Goal: Task Accomplishment & Management: Use online tool/utility

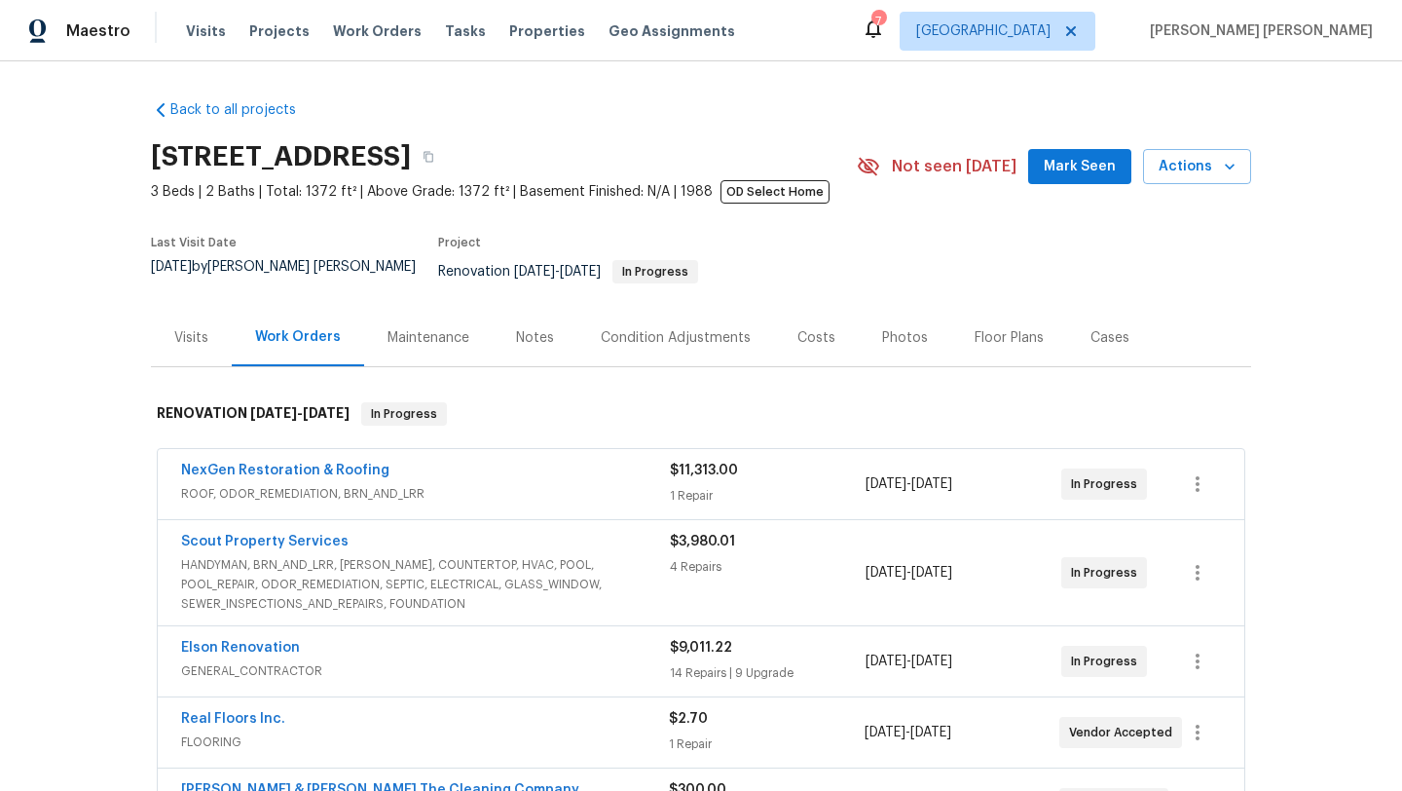
scroll to position [623, 0]
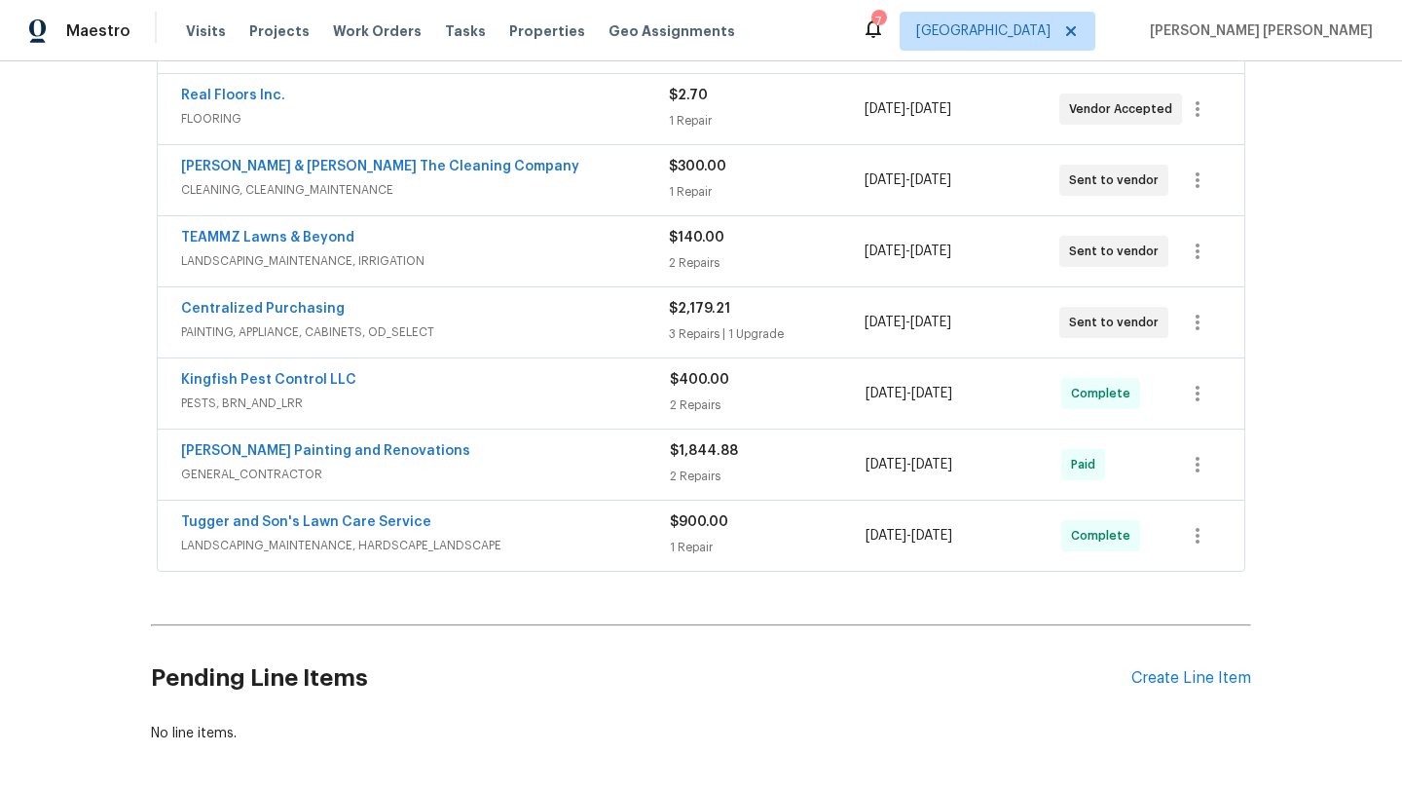
click at [92, 151] on div "Back to all projects [STREET_ADDRESS] 3 Beds | 2 Baths | Total: 1372 ft² | Abov…" at bounding box center [701, 425] width 1402 height 729
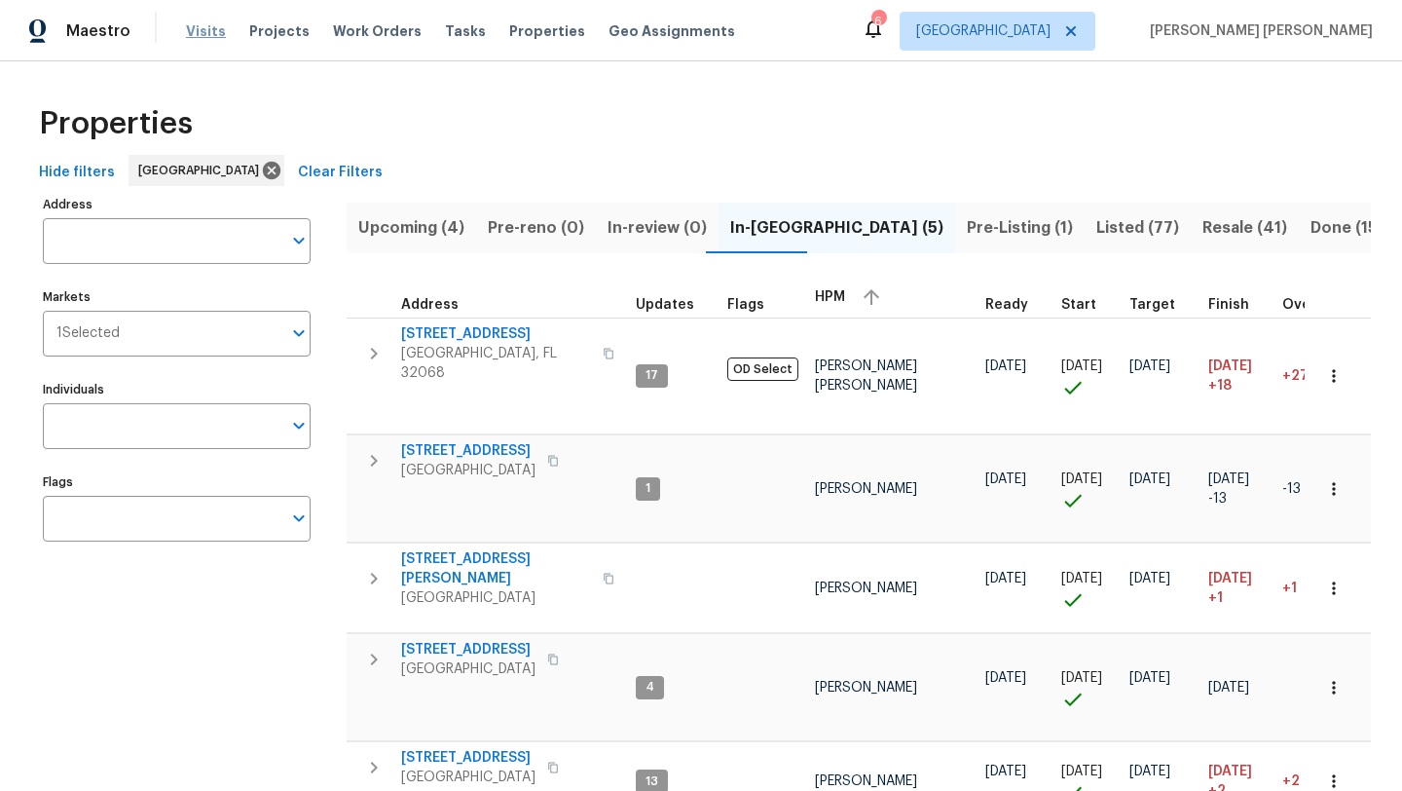
click at [203, 34] on span "Visits" at bounding box center [206, 30] width 40 height 19
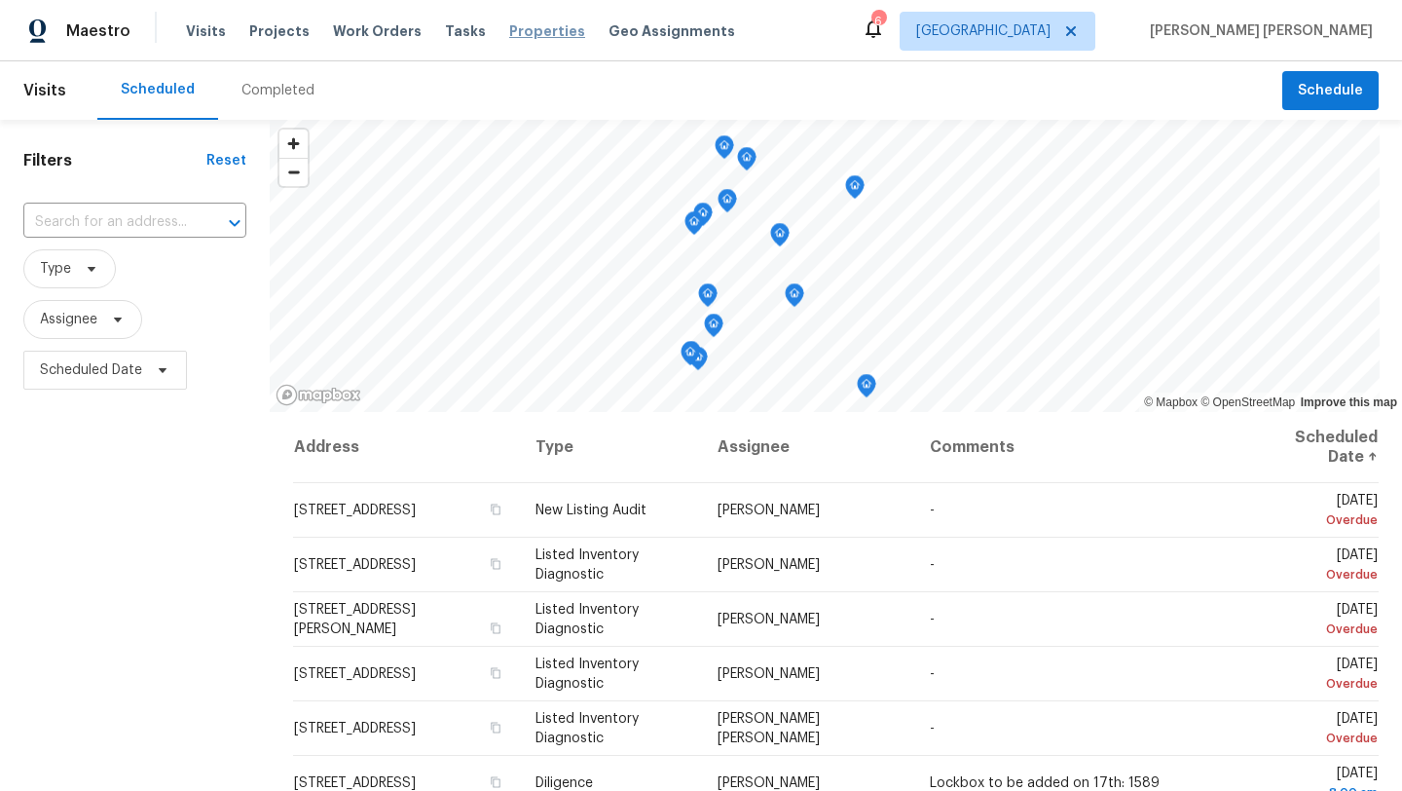
click at [532, 38] on span "Properties" at bounding box center [547, 30] width 76 height 19
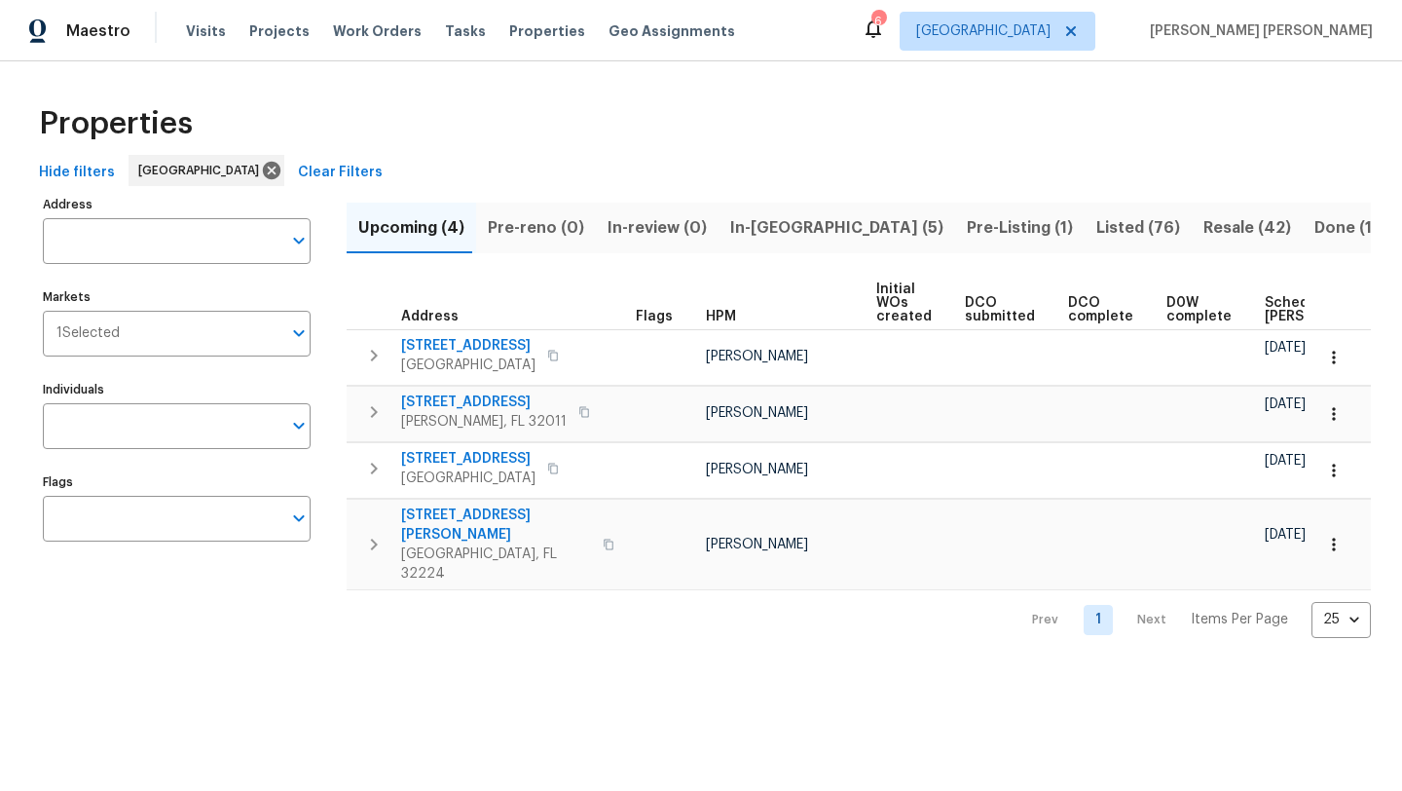
click at [773, 237] on span "In-reno (5)" at bounding box center [836, 227] width 213 height 27
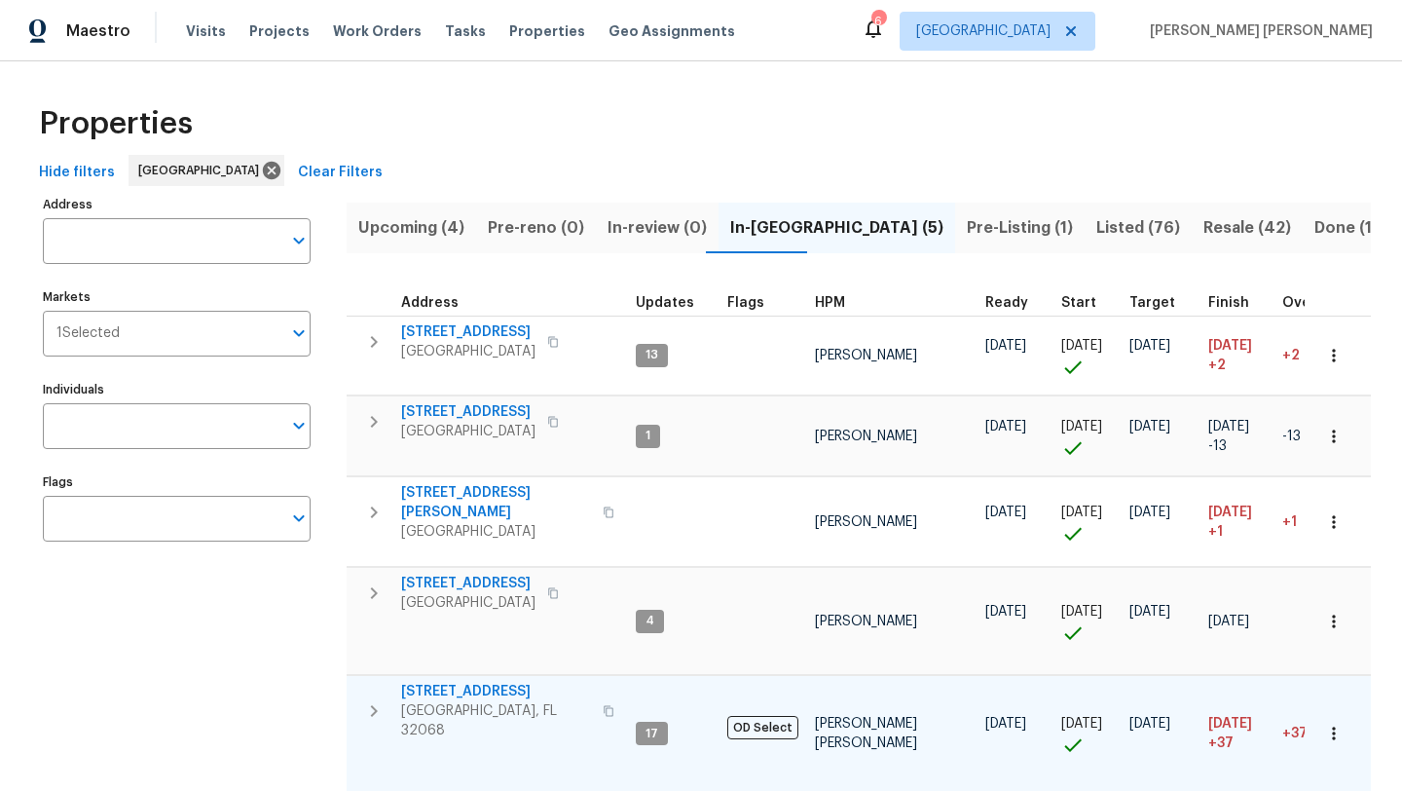
click at [474, 688] on span "2070 Tickford St" at bounding box center [496, 691] width 190 height 19
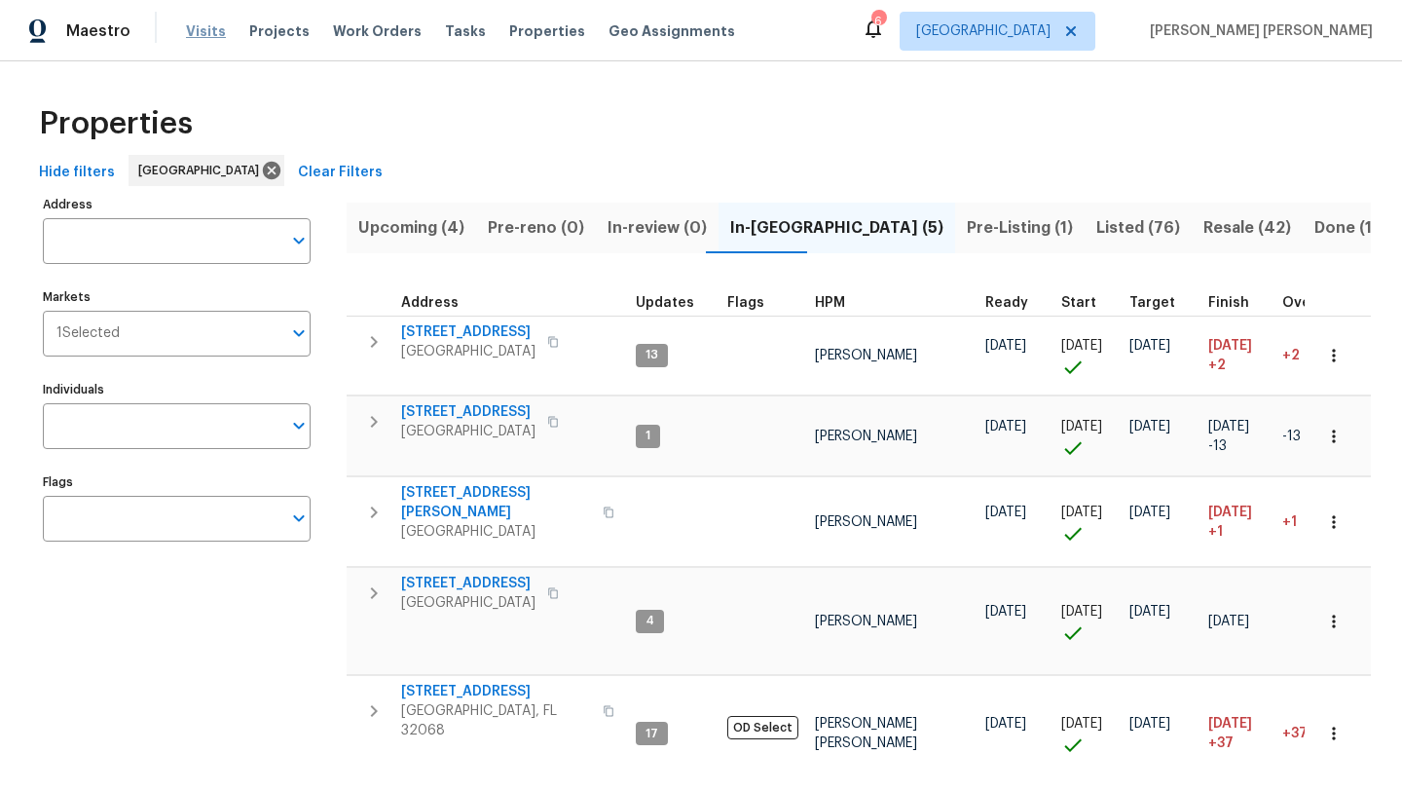
click at [208, 25] on span "Visits" at bounding box center [206, 30] width 40 height 19
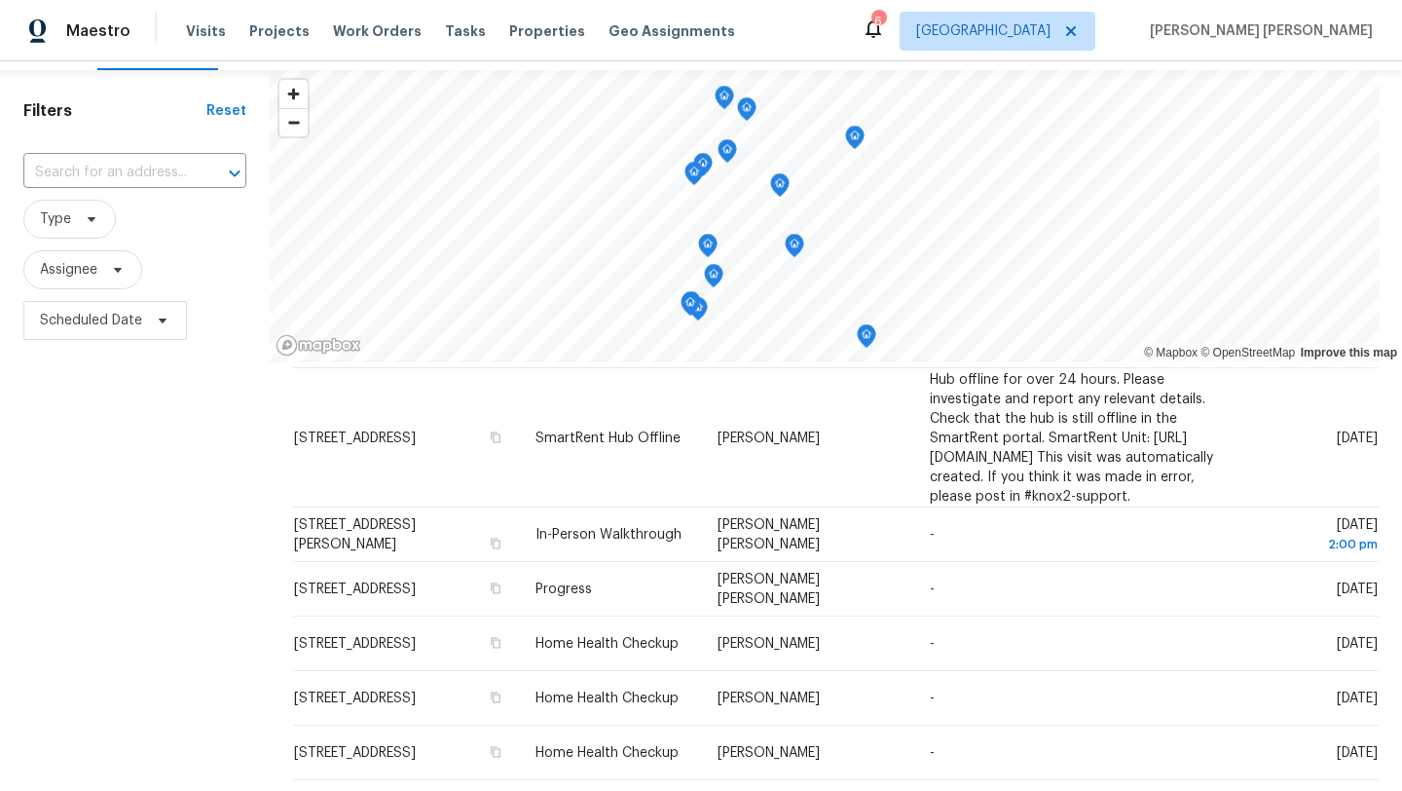
scroll to position [59, 0]
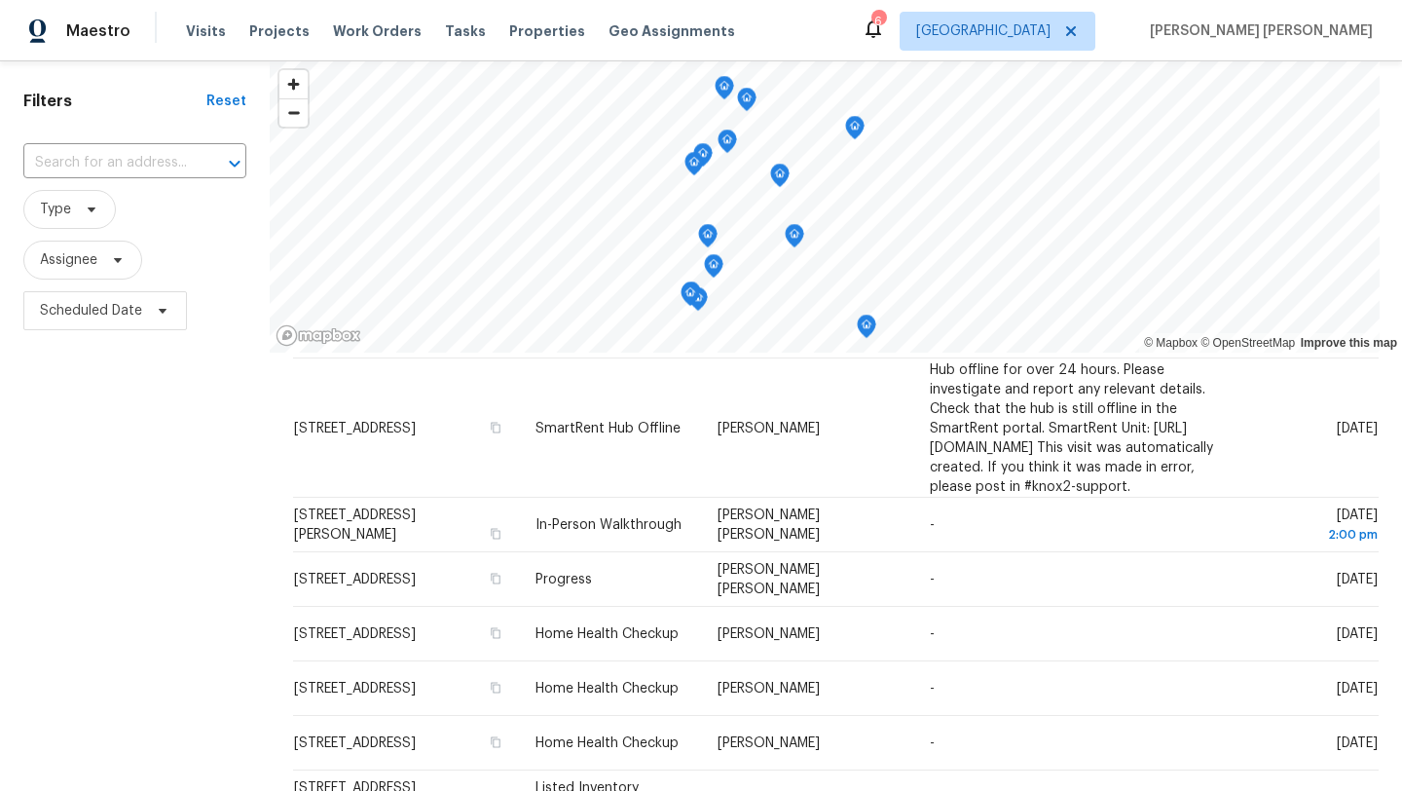
click at [703, 307] on icon "Map marker" at bounding box center [698, 299] width 19 height 24
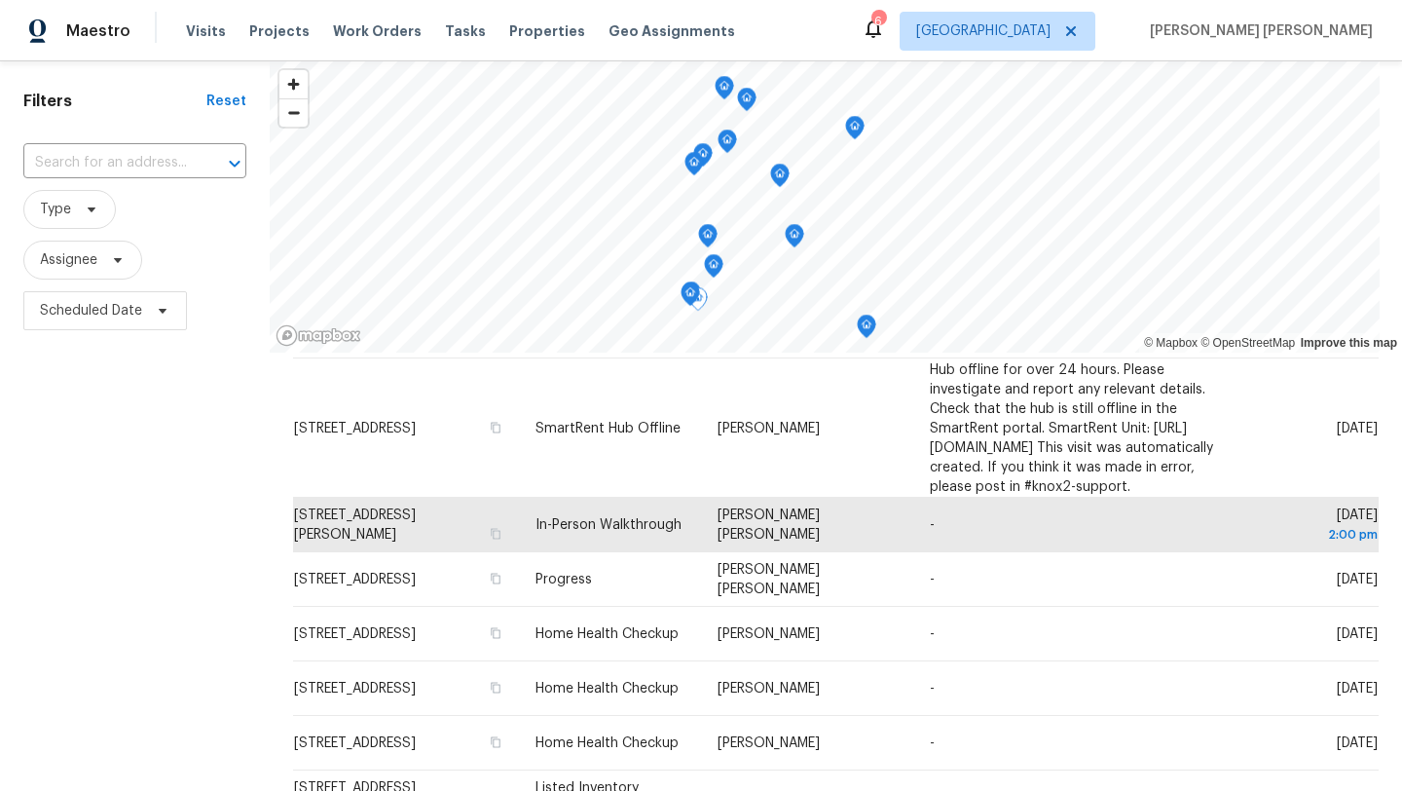
click at [695, 297] on icon "Map marker" at bounding box center [691, 294] width 18 height 22
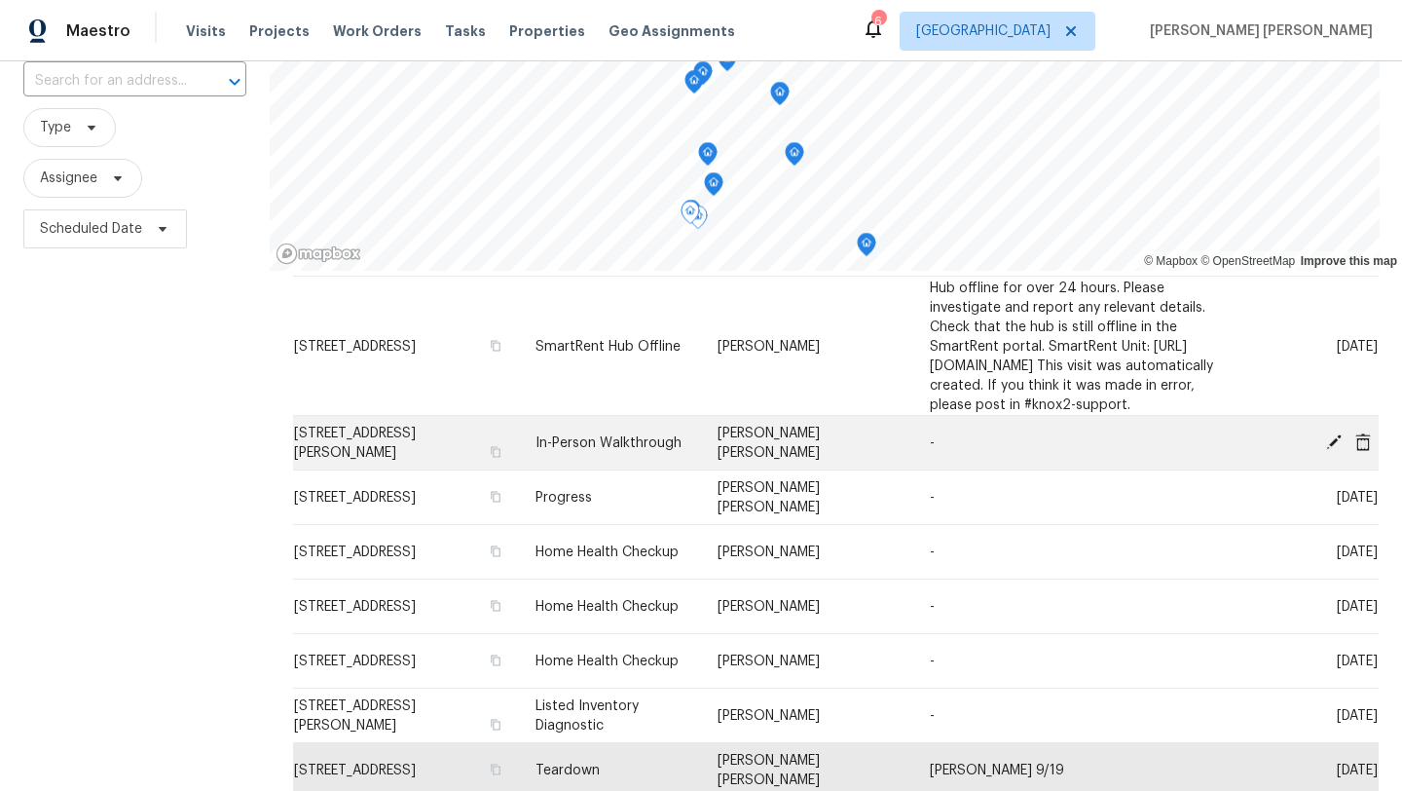
scroll to position [139, 0]
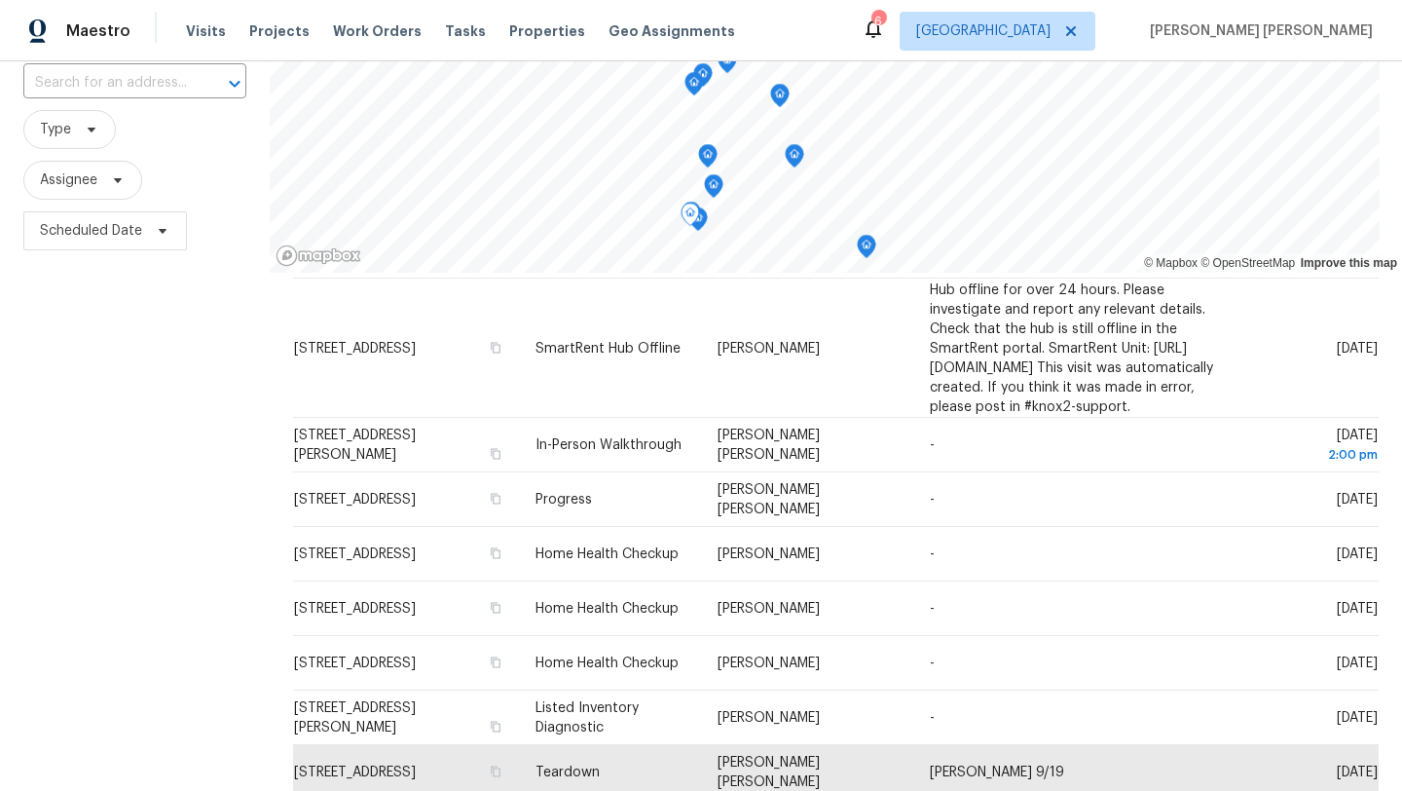
click at [712, 183] on icon "Map marker" at bounding box center [714, 186] width 18 height 22
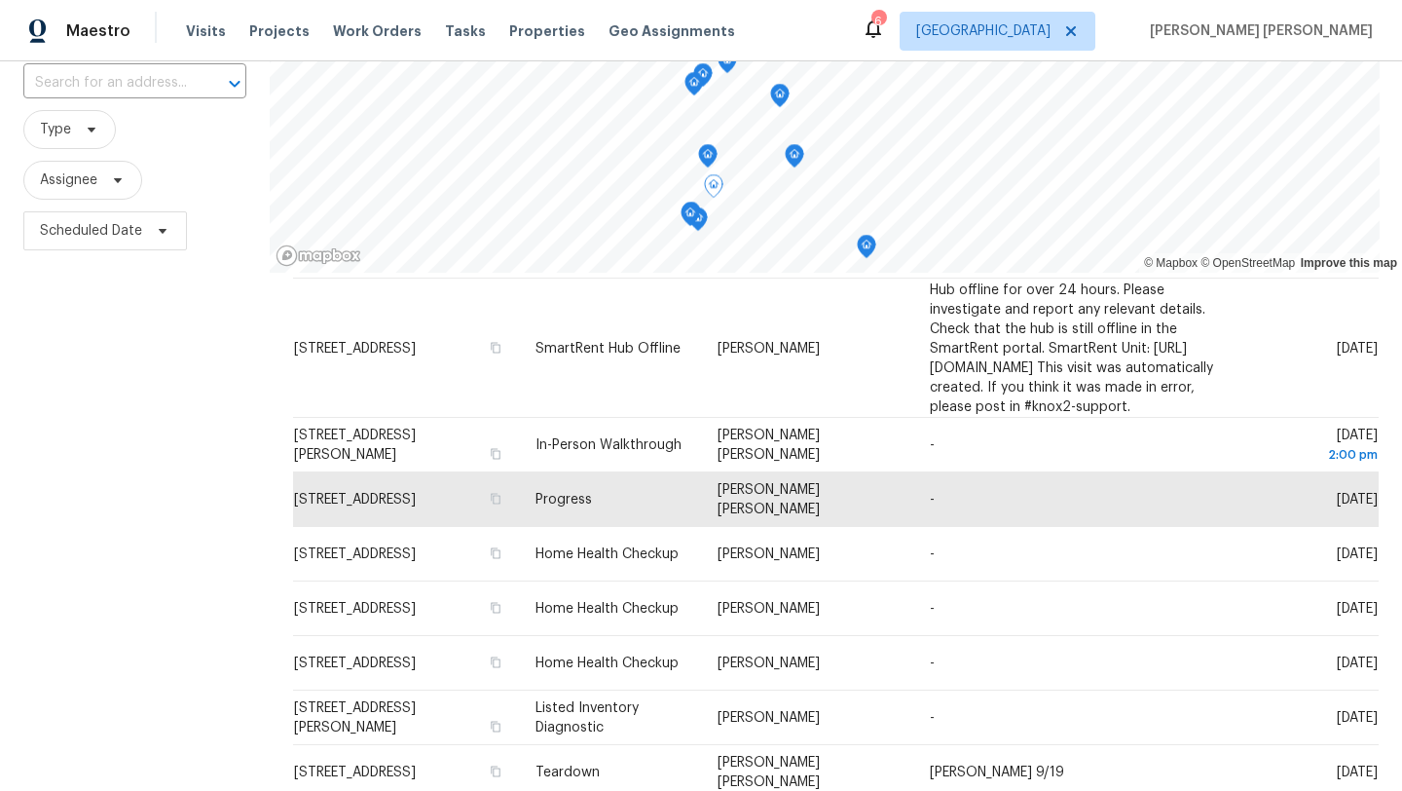
click at [713, 155] on icon "Map marker" at bounding box center [708, 156] width 18 height 22
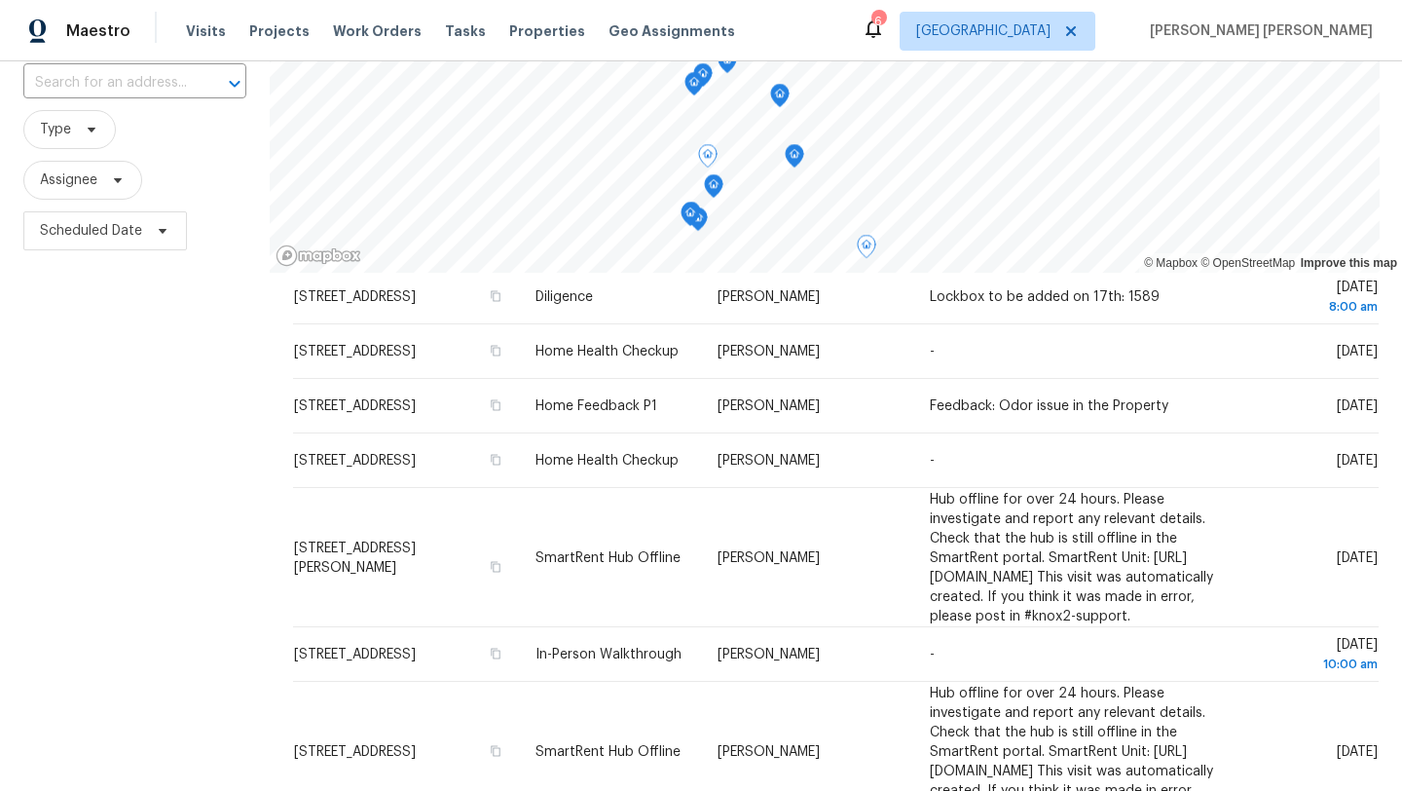
scroll to position [0, 0]
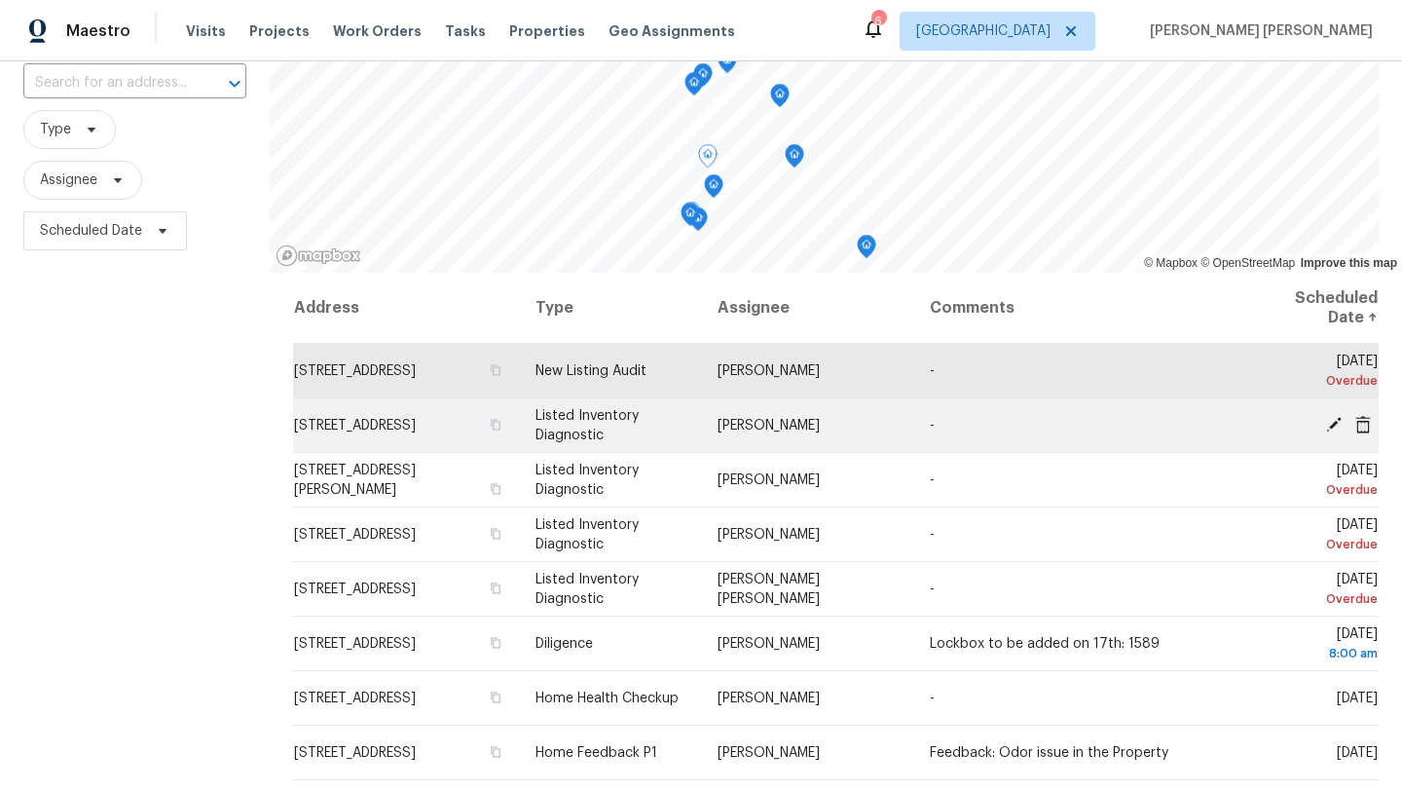
click at [370, 432] on span "3020 Southbank Cir, Green Cove Springs, FL 32043" at bounding box center [355, 426] width 122 height 14
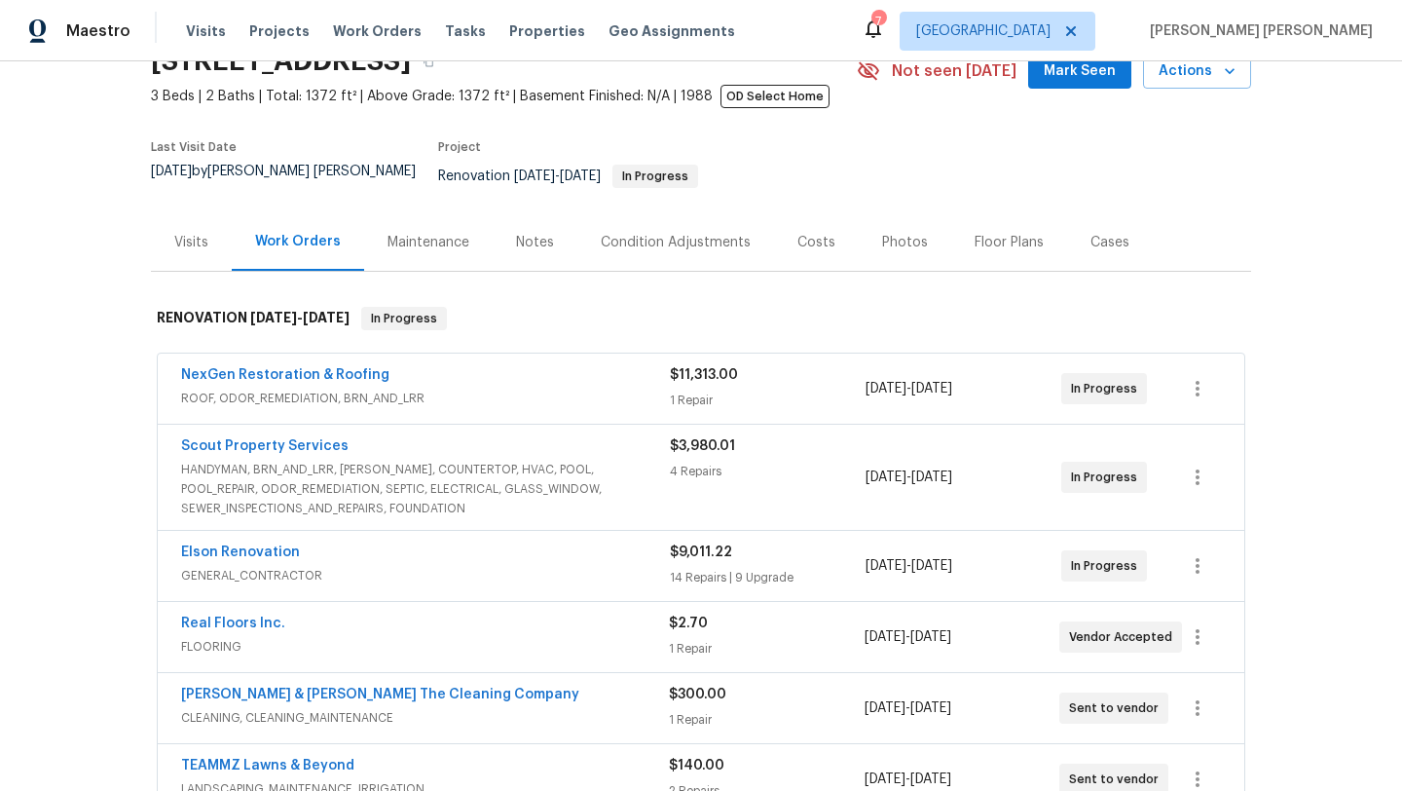
scroll to position [100, 0]
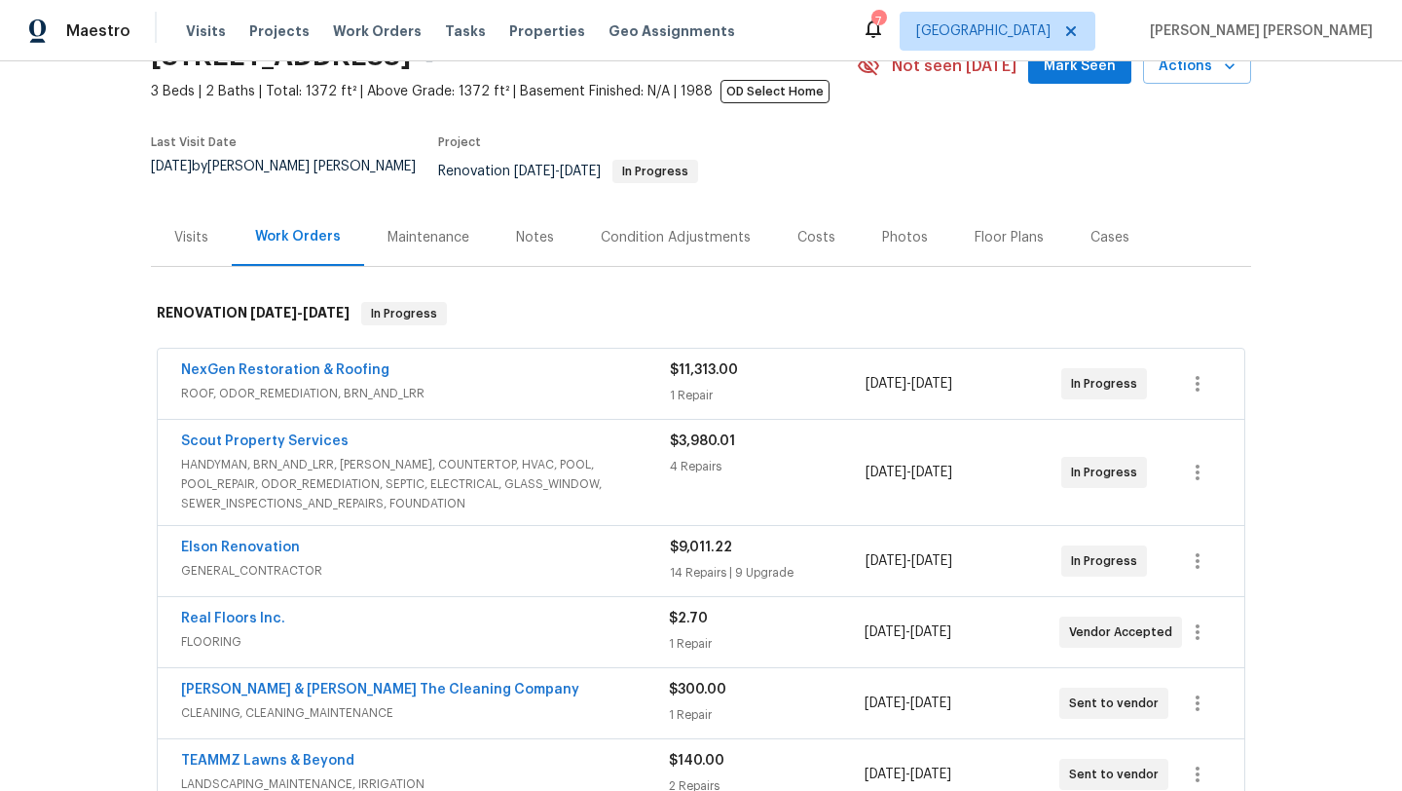
click at [273, 561] on span "GENERAL_CONTRACTOR" at bounding box center [425, 570] width 489 height 19
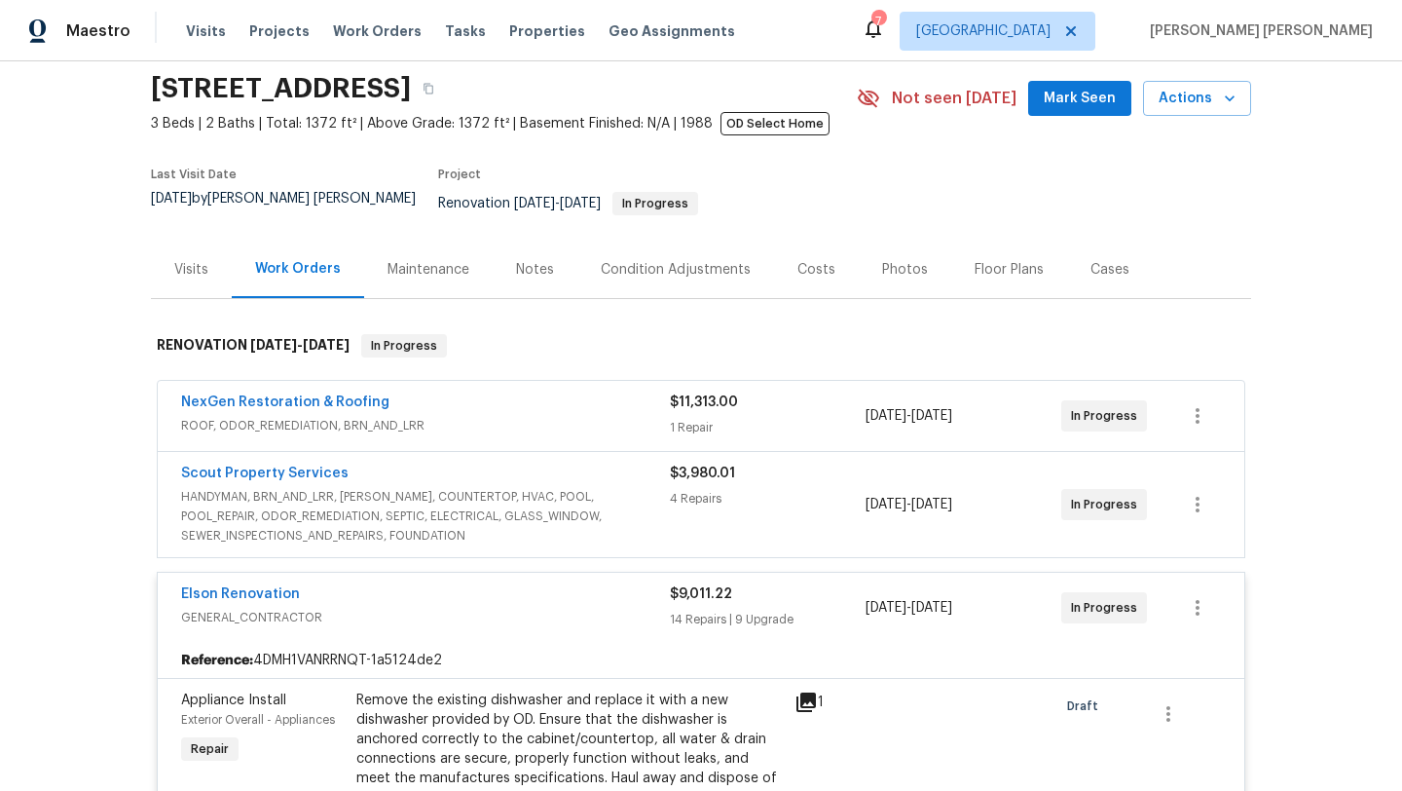
scroll to position [0, 0]
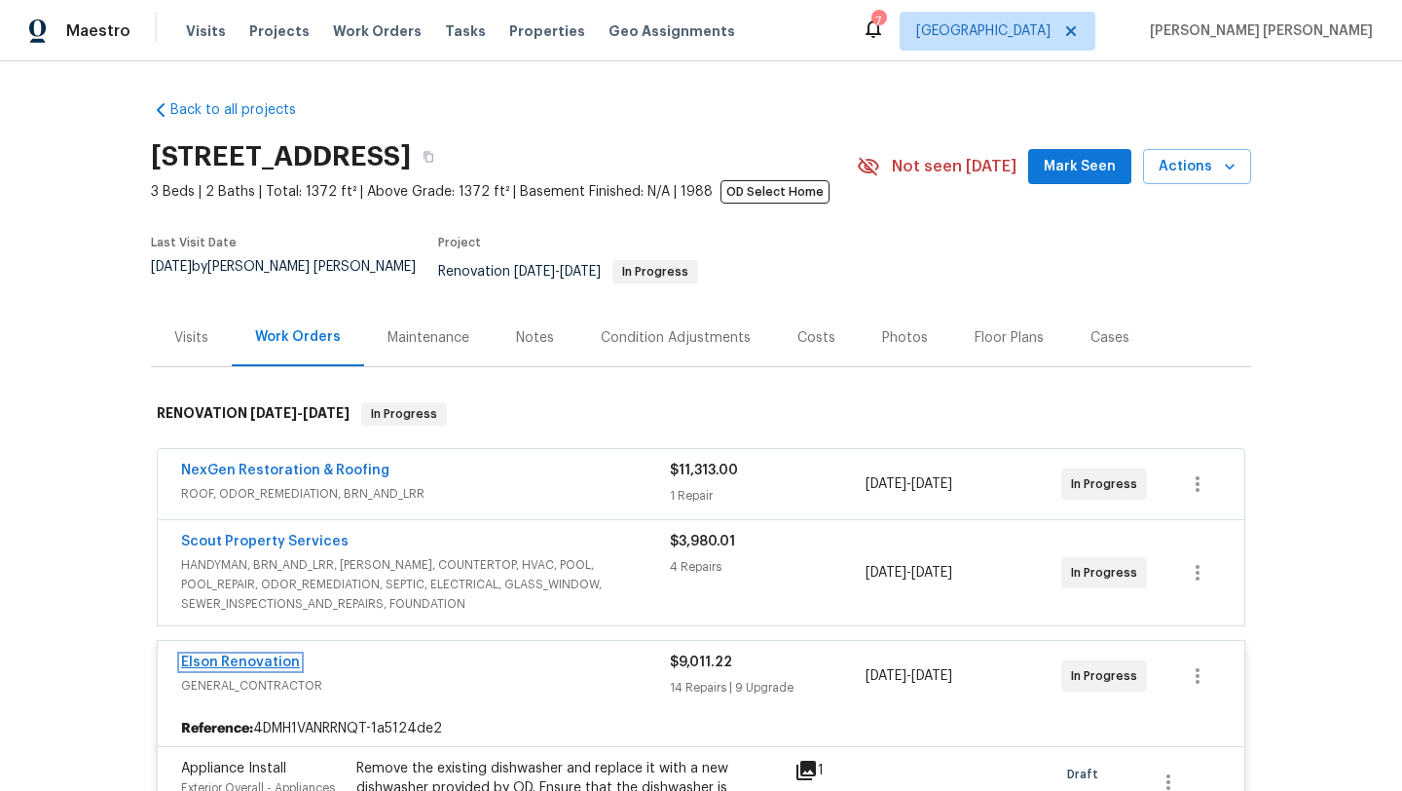
click at [267, 655] on link "Elson Renovation" at bounding box center [240, 662] width 119 height 14
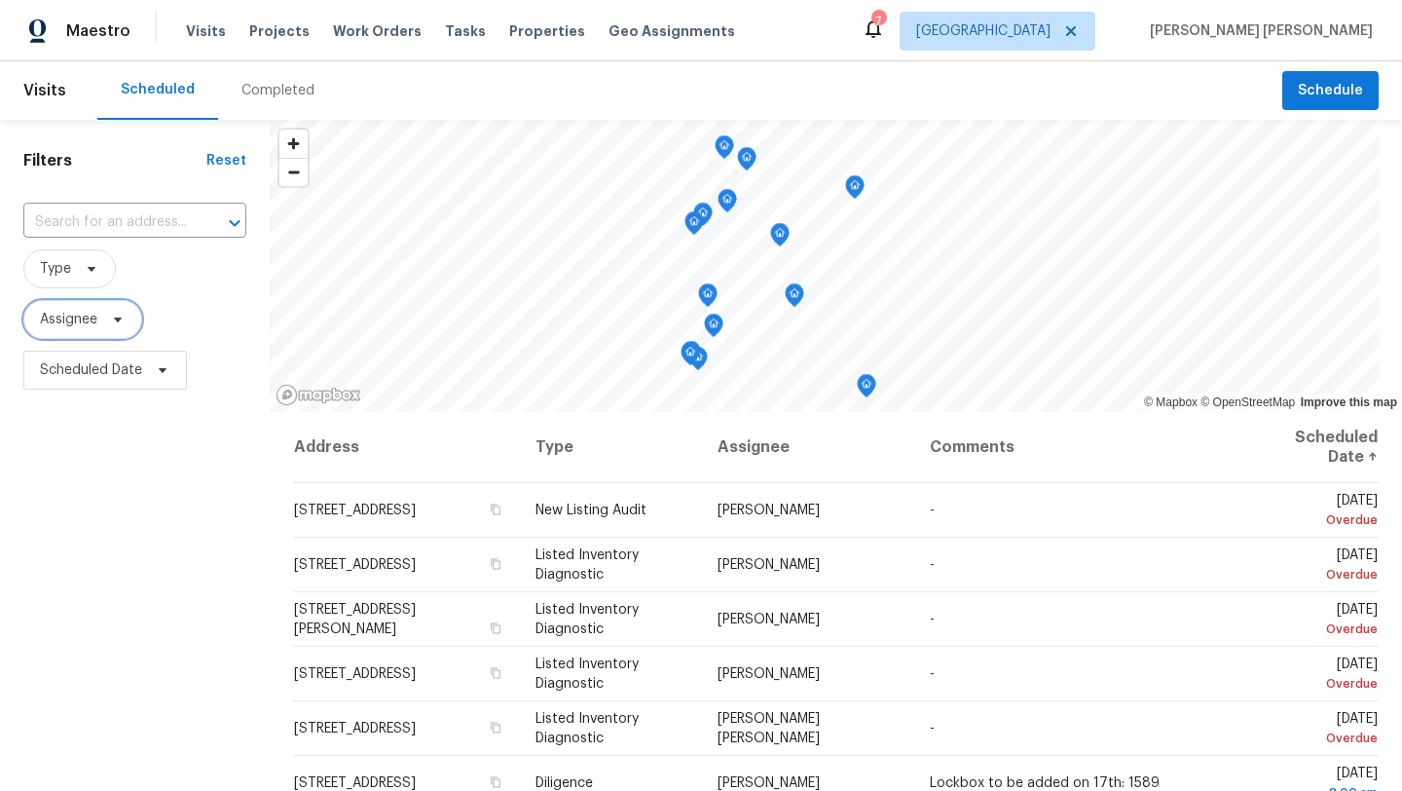
click at [105, 313] on span at bounding box center [114, 320] width 21 height 16
type input "david puente yanes"
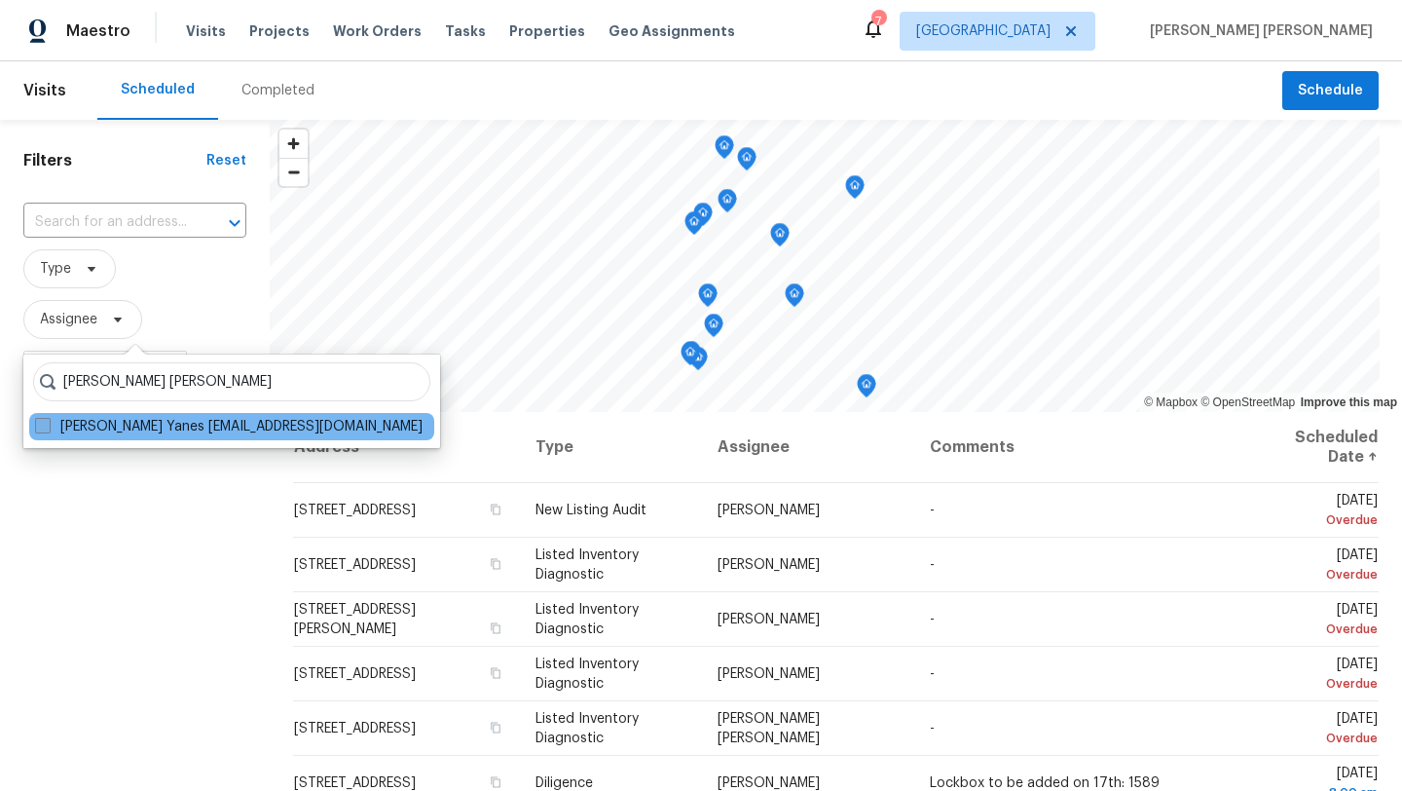
click at [41, 431] on span at bounding box center [43, 426] width 16 height 16
click at [41, 430] on input "David Puente Yanes david.puenteyanes@opendoor.com" at bounding box center [41, 423] width 13 height 13
checkbox input "true"
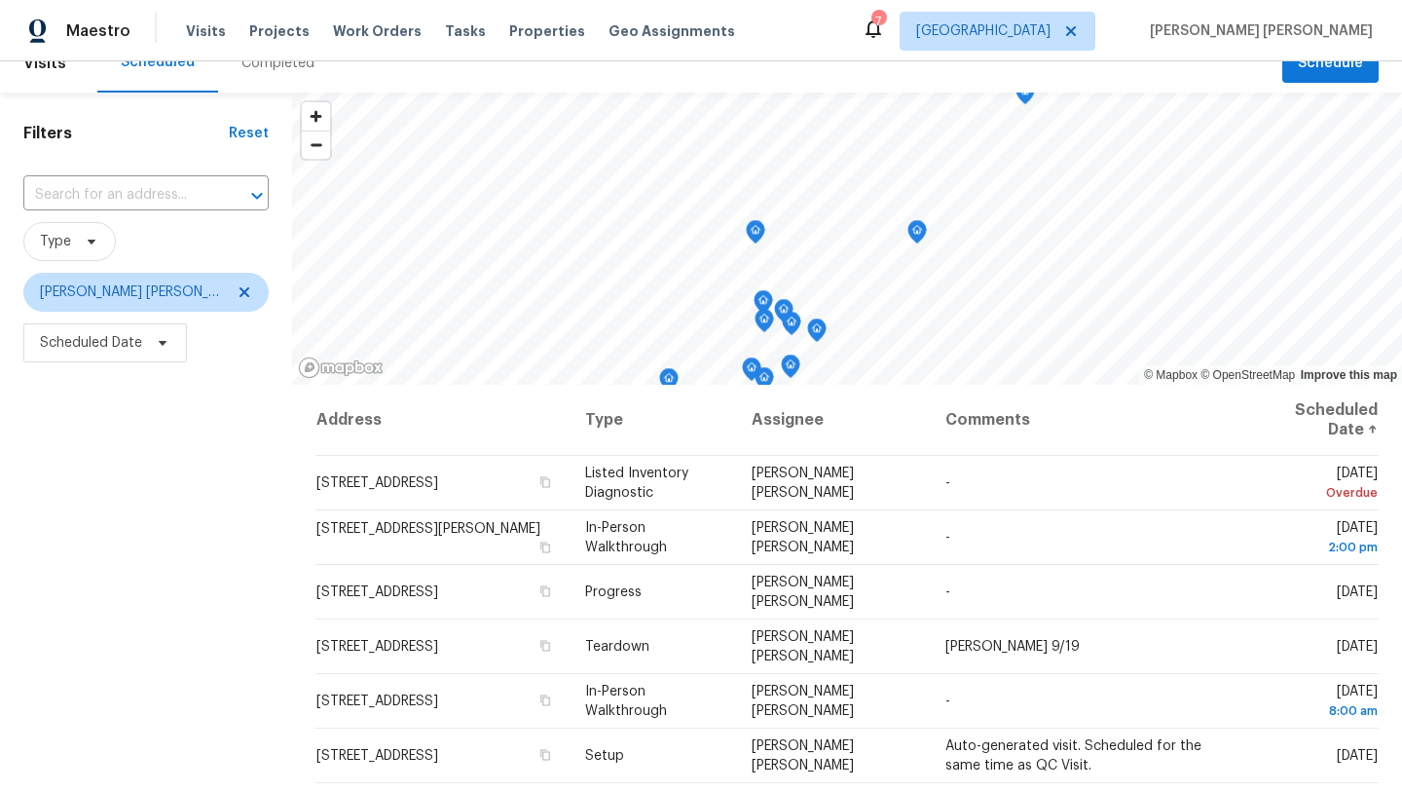
scroll to position [33, 0]
